Goal: Task Accomplishment & Management: Manage account settings

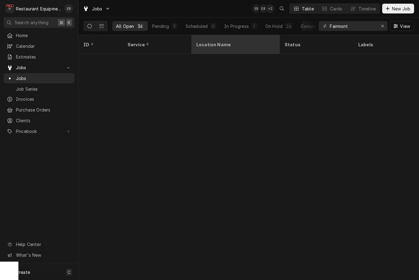
scroll to position [296, 0]
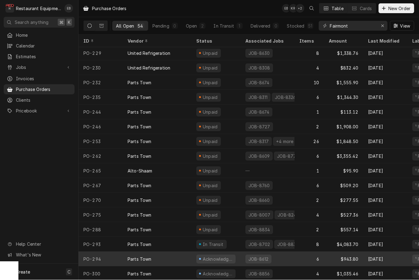
scroll to position [561, 0]
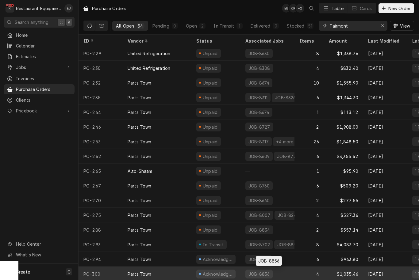
click at [284, 272] on div "JOB-8856" at bounding box center [268, 274] width 54 height 15
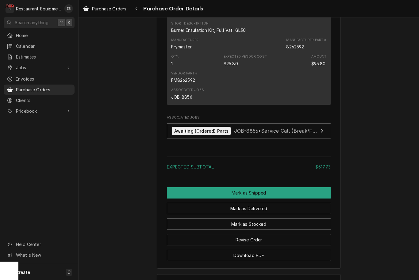
scroll to position [485, 0]
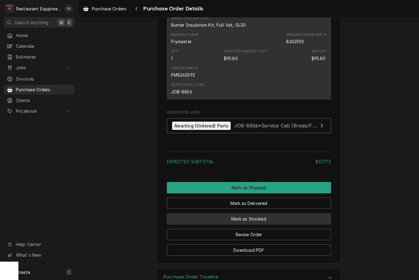
click at [256, 225] on button "Mark as Stocked" at bounding box center [249, 219] width 164 height 11
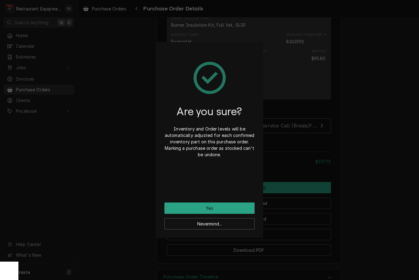
click at [233, 208] on button "Yes" at bounding box center [209, 208] width 90 height 11
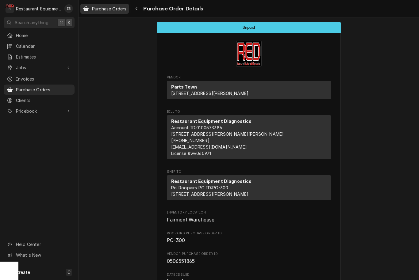
click at [122, 9] on span "Purchase Orders" at bounding box center [109, 9] width 34 height 6
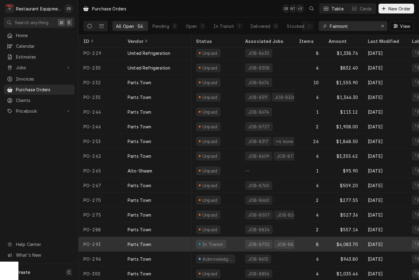
scroll to position [561, 0]
click at [240, 243] on div "In Transit" at bounding box center [215, 245] width 49 height 15
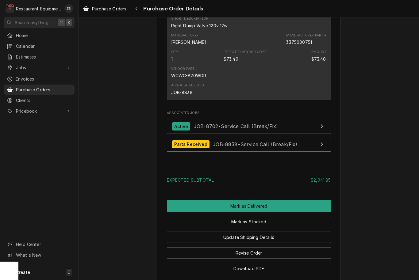
scroll to position [730, 0]
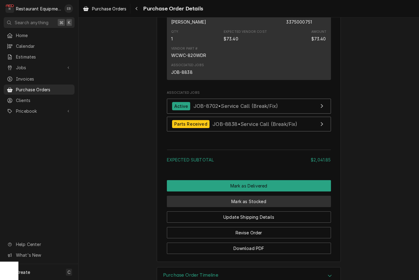
click at [244, 207] on button "Mark as Stocked" at bounding box center [249, 201] width 164 height 11
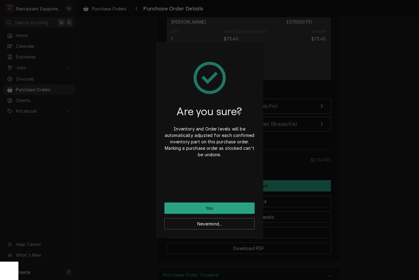
click at [221, 208] on button "Yes" at bounding box center [209, 208] width 90 height 11
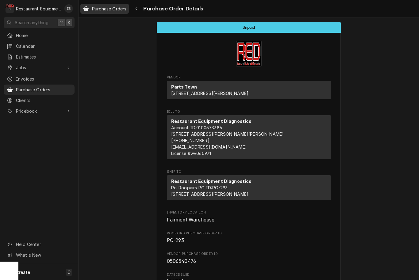
click at [116, 10] on span "Purchase Orders" at bounding box center [109, 9] width 34 height 6
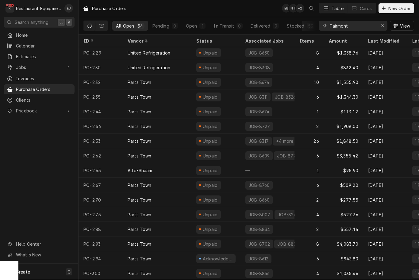
scroll to position [561, 0]
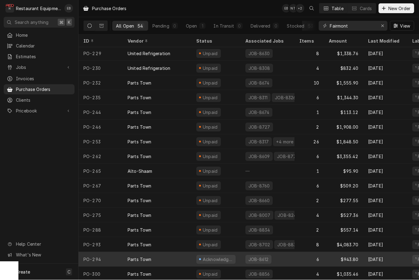
click at [236, 257] on div "Acknowledged" at bounding box center [215, 259] width 49 height 15
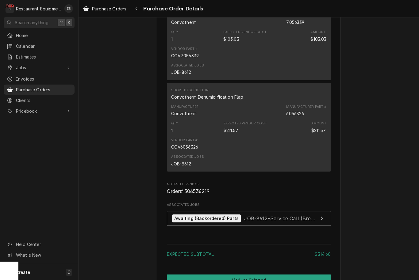
scroll to position [414, 0]
